Goal: Information Seeking & Learning: Find contact information

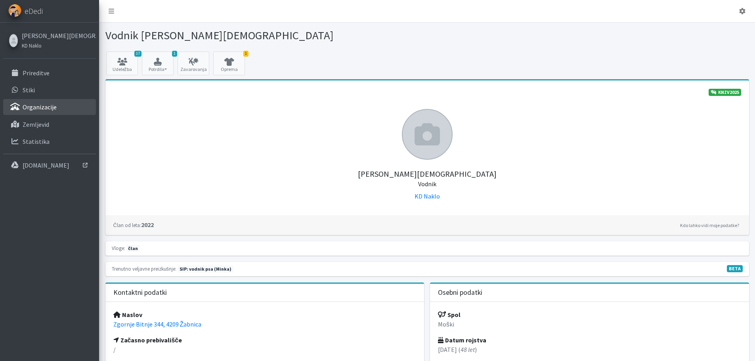
click at [44, 111] on p "Organizacije" at bounding box center [40, 107] width 34 height 8
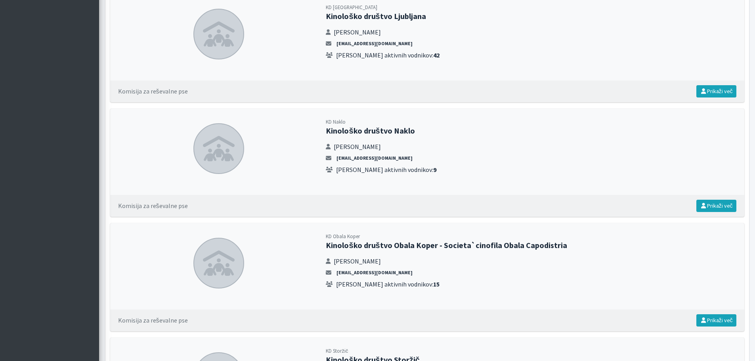
scroll to position [1268, 0]
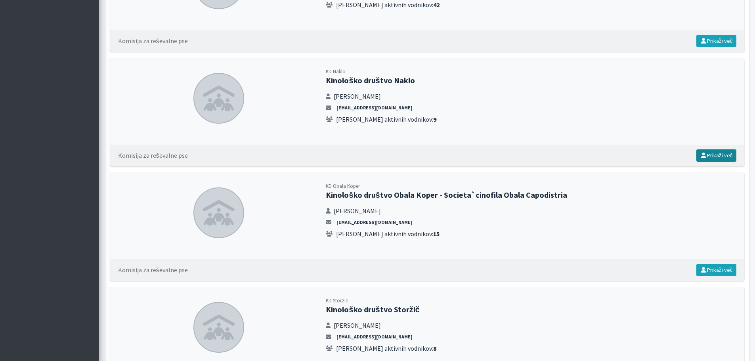
click at [720, 156] on link "Prikaži več" at bounding box center [716, 155] width 40 height 12
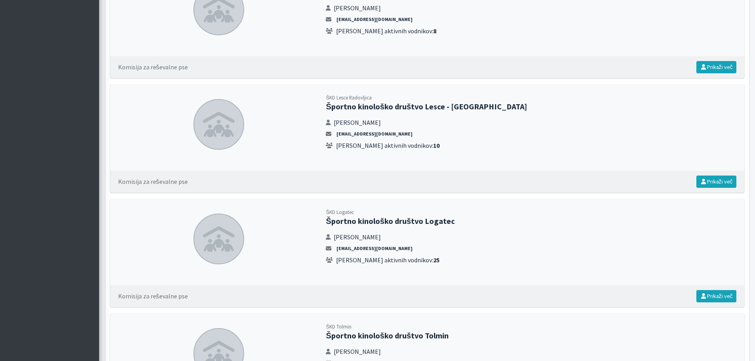
scroll to position [2378, 0]
click at [717, 180] on link "Prikaži več" at bounding box center [716, 181] width 40 height 12
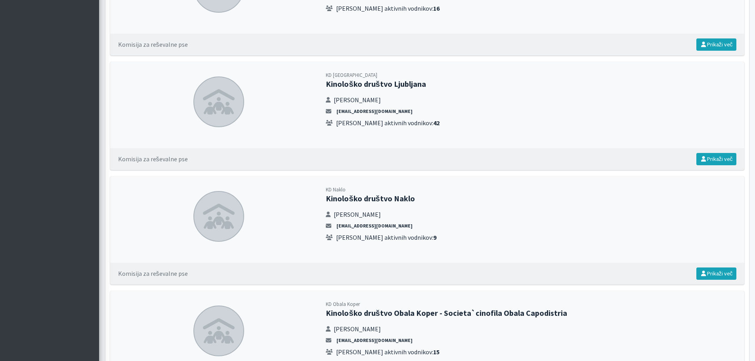
scroll to position [1149, 0]
click at [713, 273] on link "Prikaži več" at bounding box center [716, 274] width 40 height 12
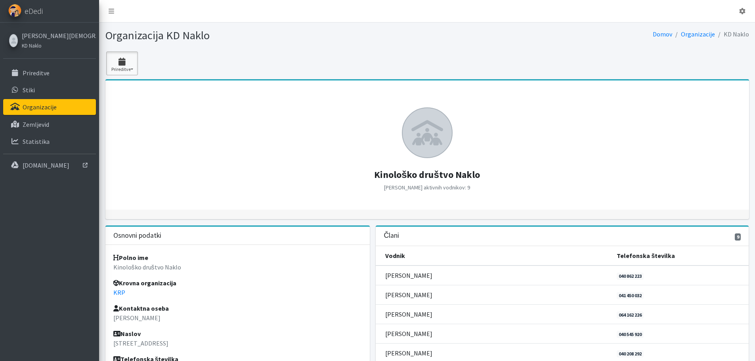
click at [128, 55] on button "Prireditve" at bounding box center [122, 64] width 32 height 24
click at [121, 85] on link "2025 3" at bounding box center [138, 86] width 63 height 13
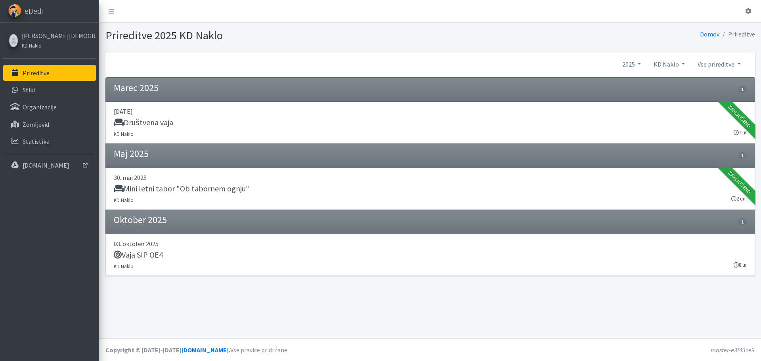
click at [113, 13] on icon at bounding box center [112, 11] width 6 height 6
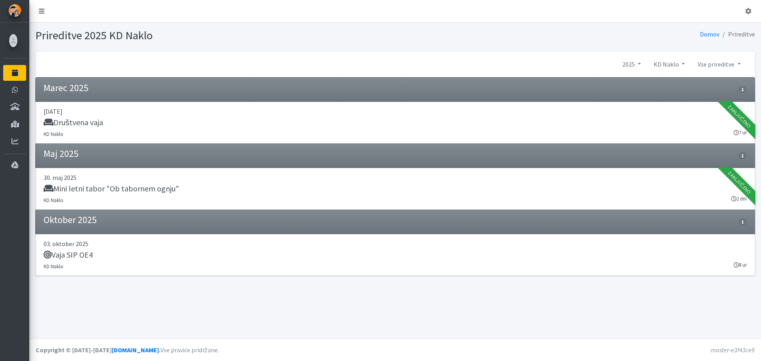
click at [46, 14] on link at bounding box center [41, 11] width 18 height 16
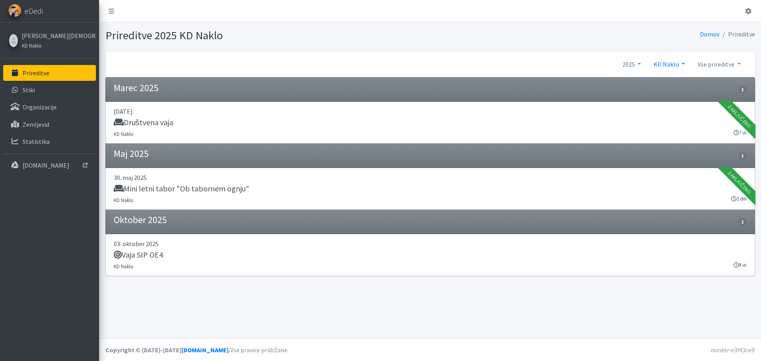
click at [671, 64] on link "KD Naklo" at bounding box center [669, 64] width 44 height 16
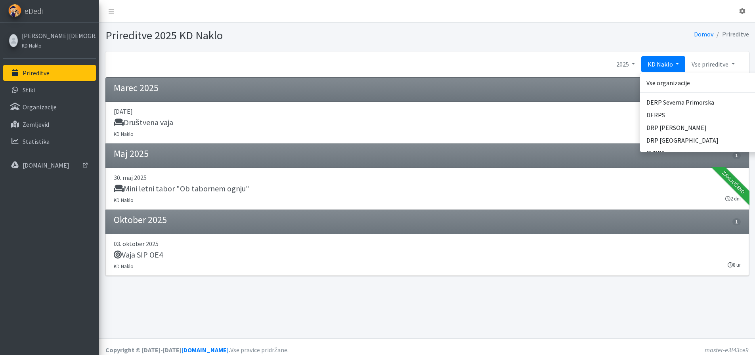
click at [671, 64] on link "KD Naklo" at bounding box center [663, 64] width 44 height 16
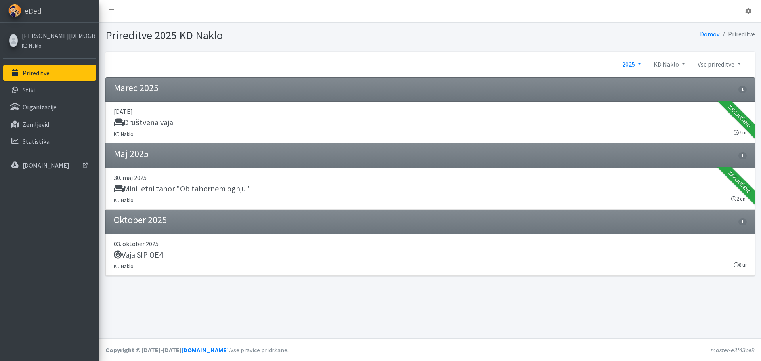
click at [637, 65] on link "2025" at bounding box center [631, 64] width 31 height 16
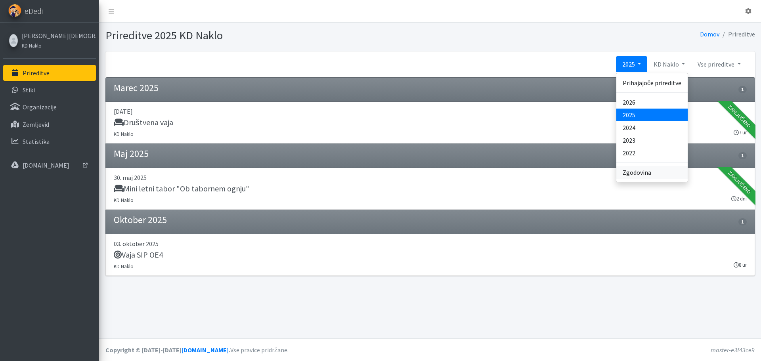
click at [646, 172] on link "Zgodovina" at bounding box center [651, 172] width 71 height 13
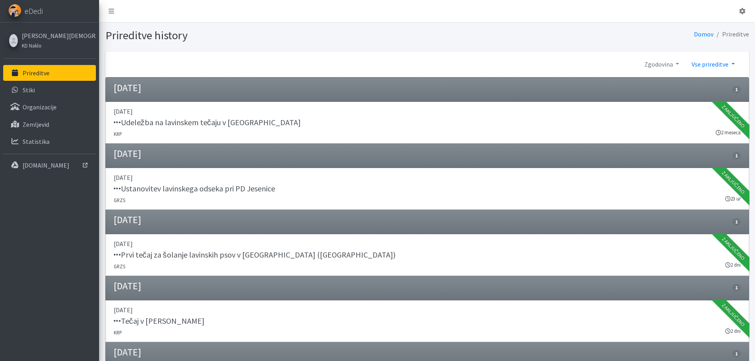
click at [721, 65] on link "Vse prireditve" at bounding box center [712, 64] width 55 height 16
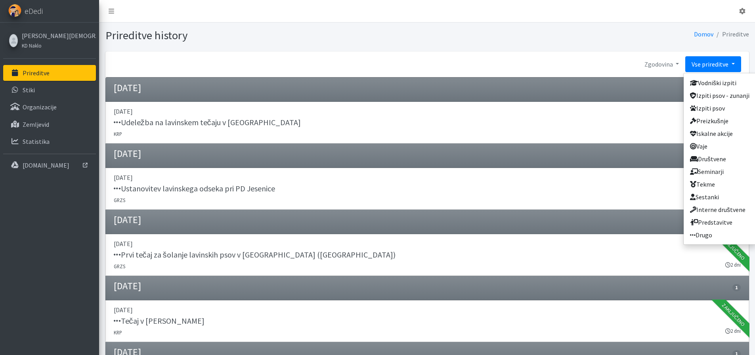
click at [34, 75] on p "Prireditve" at bounding box center [36, 73] width 27 height 8
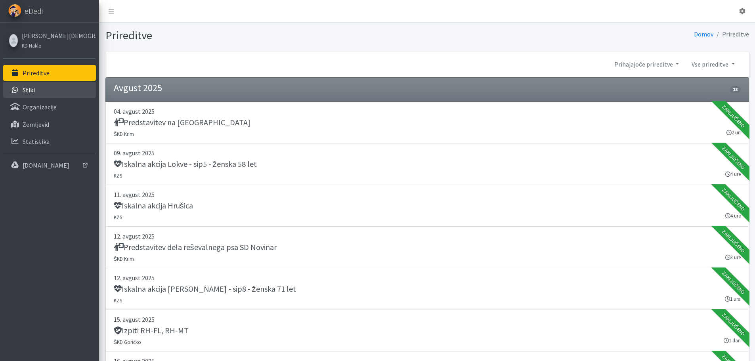
click at [26, 90] on p "Stiki" at bounding box center [29, 90] width 12 height 8
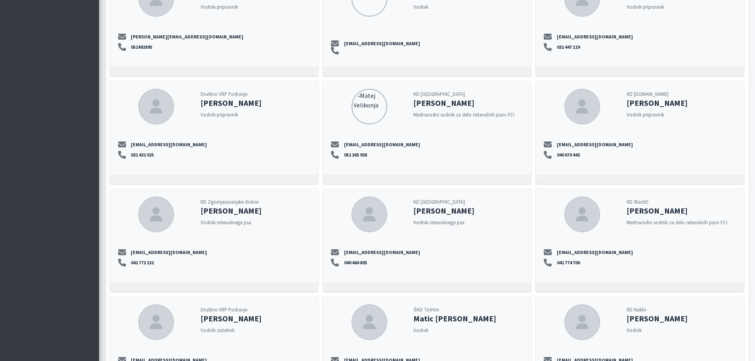
scroll to position [4817, 0]
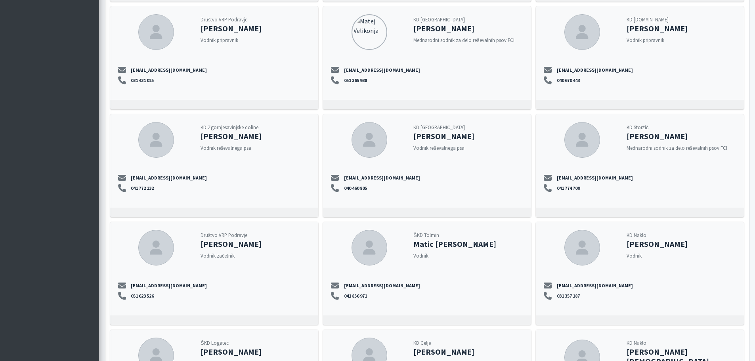
click at [584, 340] on div at bounding box center [582, 358] width 36 height 36
click at [642, 347] on strong "[PERSON_NAME][DEMOGRAPHIC_DATA]" at bounding box center [668, 356] width 82 height 19
click at [581, 350] on icon at bounding box center [582, 357] width 18 height 14
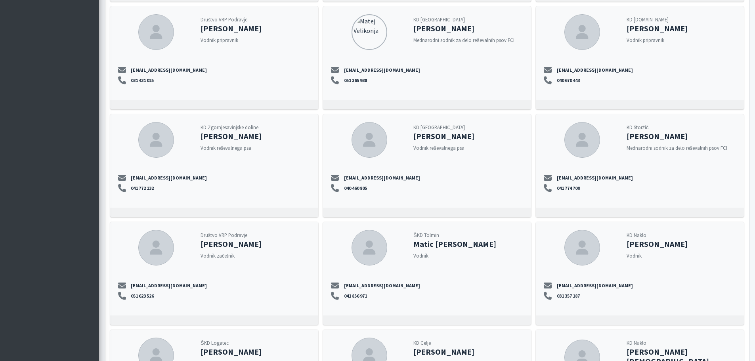
click at [637, 347] on strong "[PERSON_NAME][DEMOGRAPHIC_DATA]" at bounding box center [668, 356] width 82 height 19
click at [638, 340] on small "KD Naklo" at bounding box center [637, 343] width 20 height 6
click at [573, 340] on div at bounding box center [582, 358] width 36 height 36
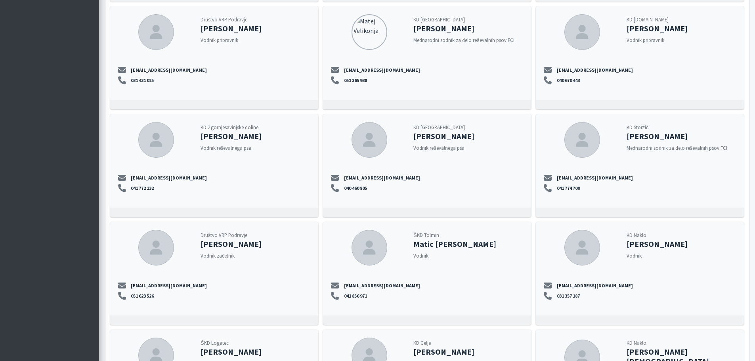
click at [573, 340] on div at bounding box center [582, 358] width 36 height 36
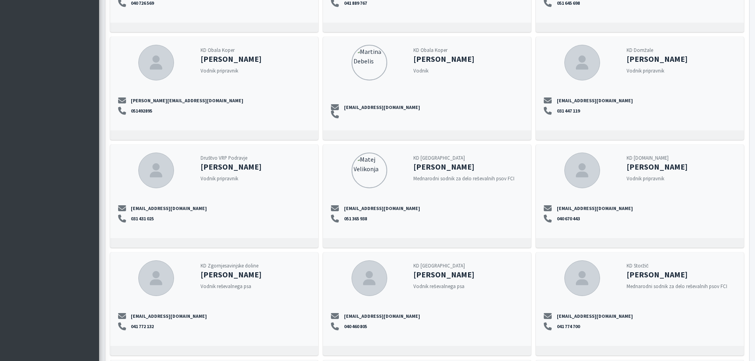
scroll to position [4460, 0]
